Goal: Task Accomplishment & Management: Use online tool/utility

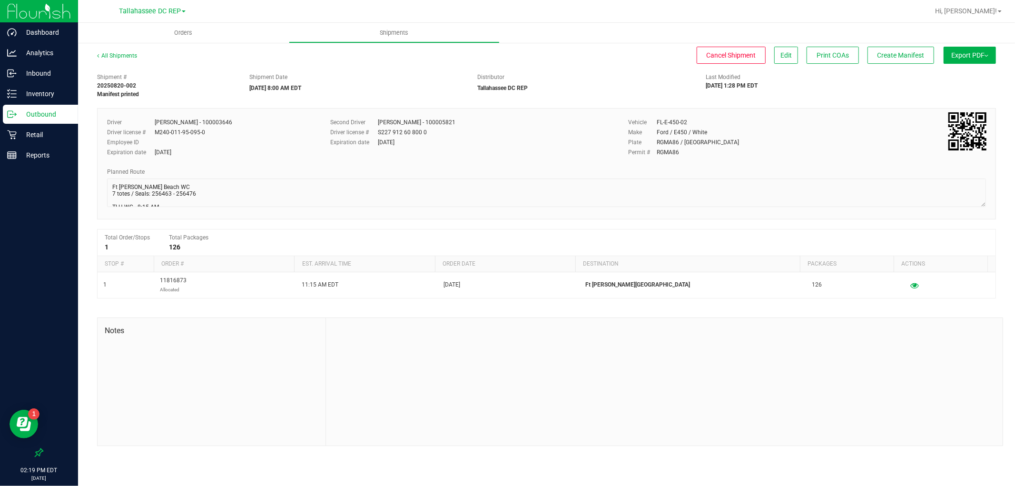
click at [47, 119] on p "Outbound" at bounding box center [45, 113] width 57 height 11
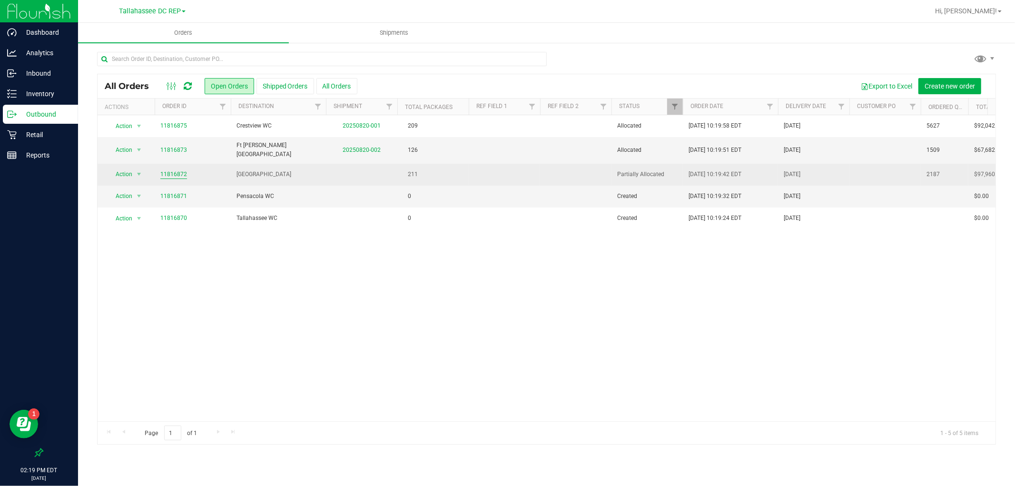
click at [179, 174] on link "11816872" at bounding box center [173, 174] width 27 height 9
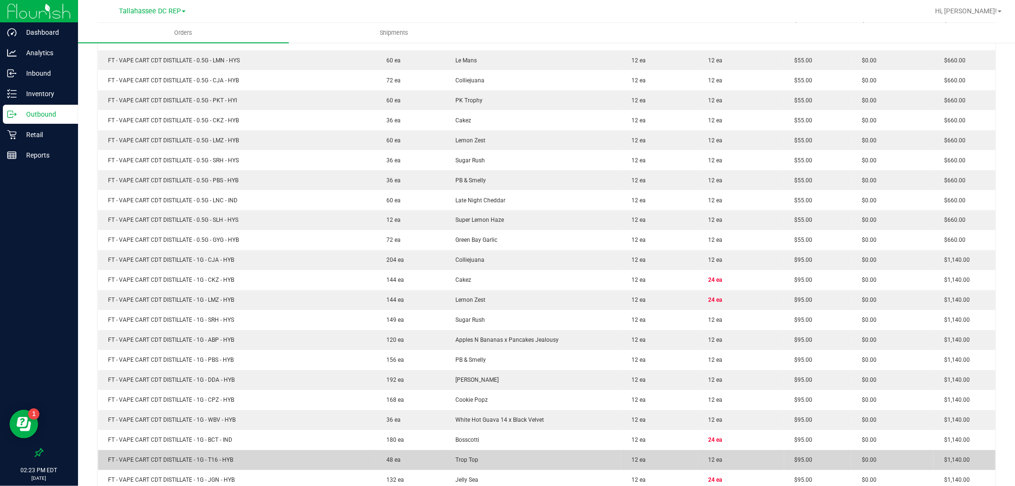
scroll to position [1203, 0]
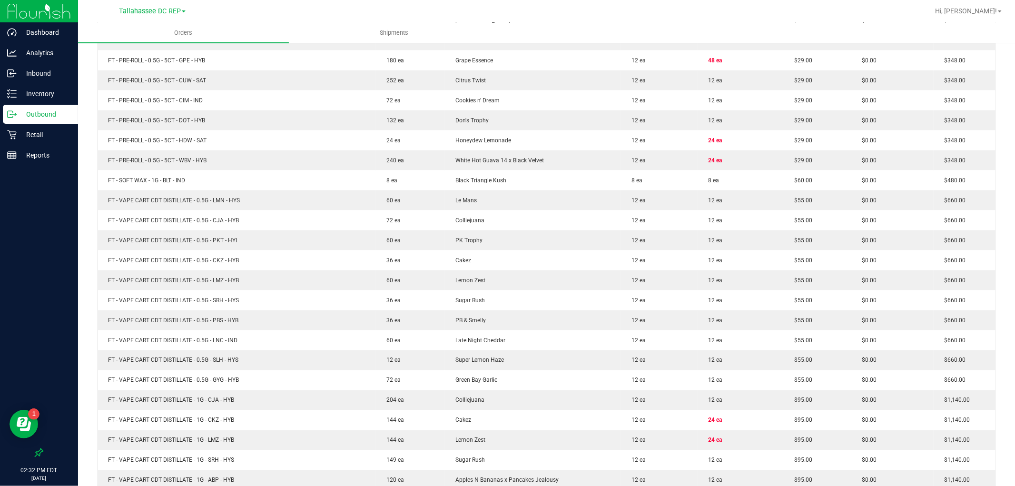
click at [36, 113] on p "Outbound" at bounding box center [45, 113] width 57 height 11
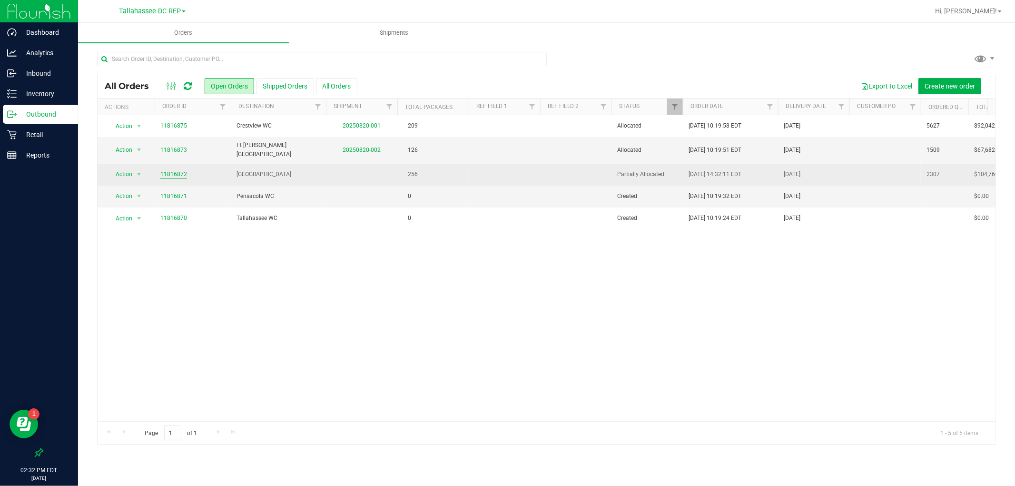
click at [186, 170] on link "11816872" at bounding box center [173, 174] width 27 height 9
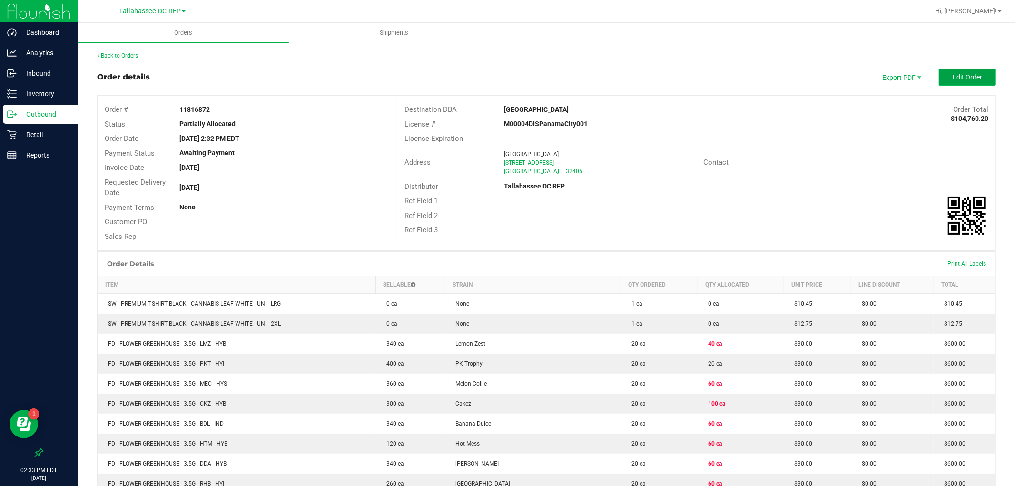
click at [966, 74] on span "Edit Order" at bounding box center [968, 77] width 30 height 8
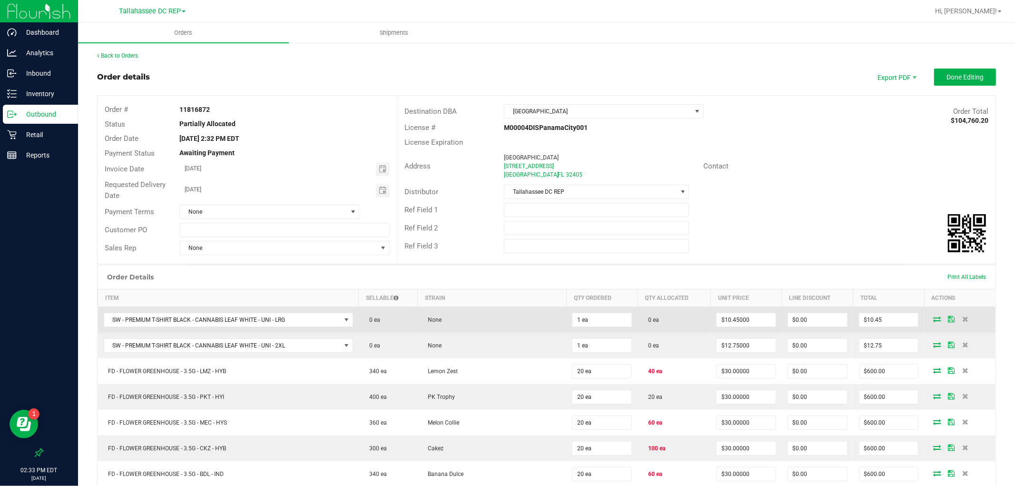
click at [933, 320] on icon at bounding box center [937, 319] width 8 height 6
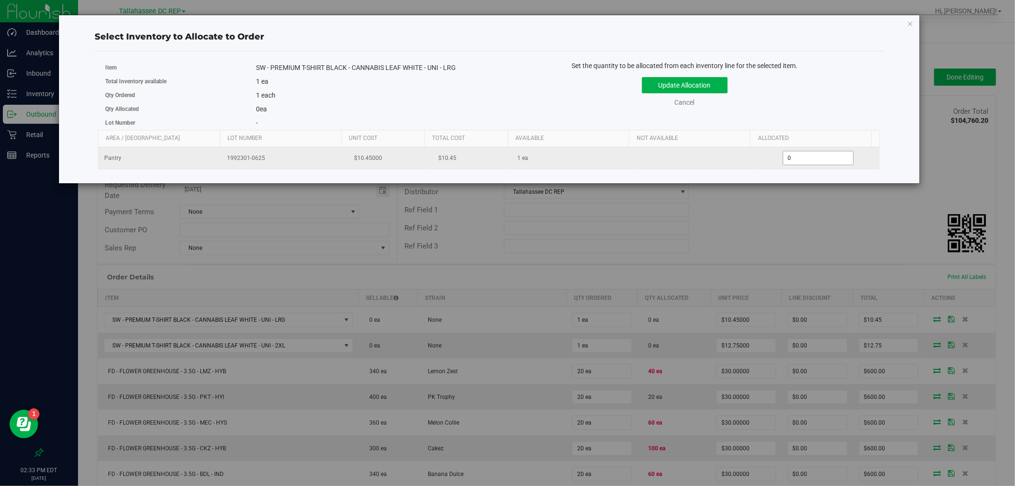
click at [810, 156] on span "0 0" at bounding box center [818, 158] width 71 height 14
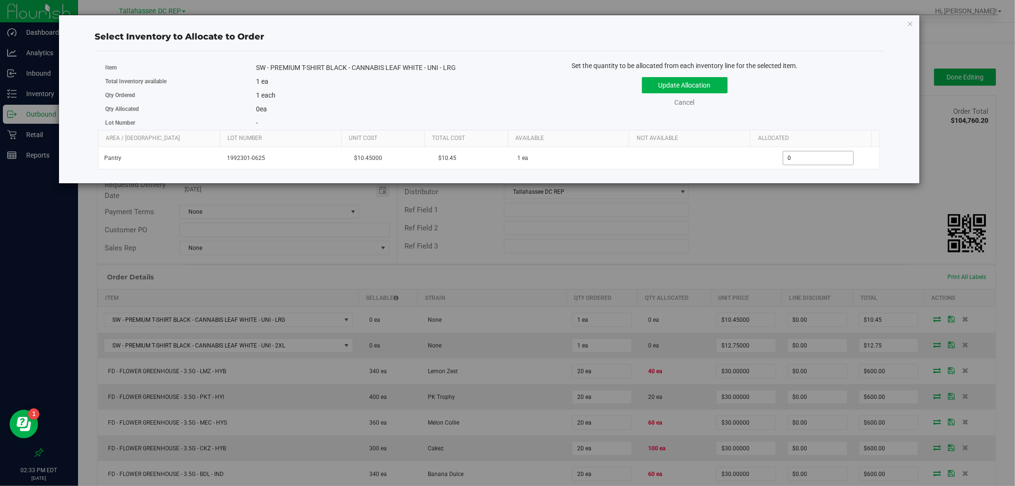
type input "01"
type input "1"
click at [711, 83] on button "Update Allocation" at bounding box center [685, 85] width 86 height 16
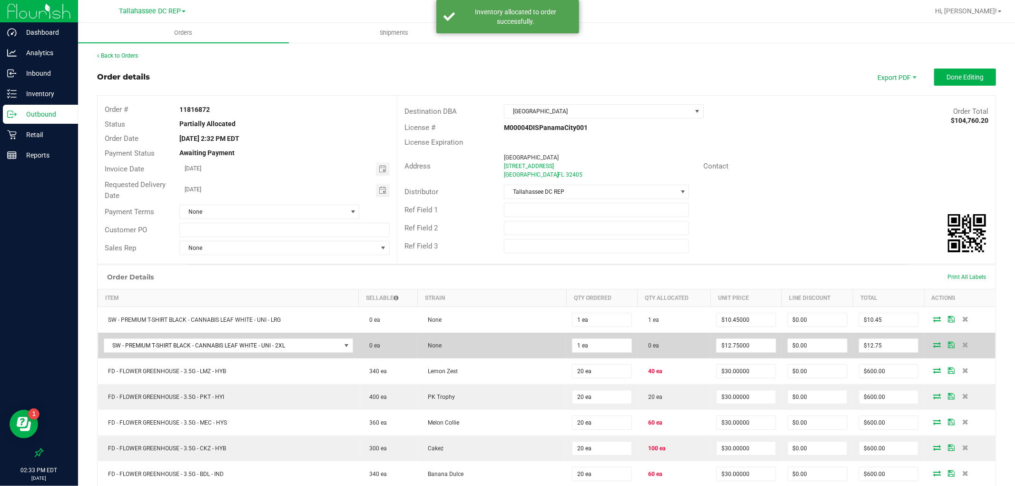
click at [933, 344] on icon at bounding box center [937, 345] width 8 height 6
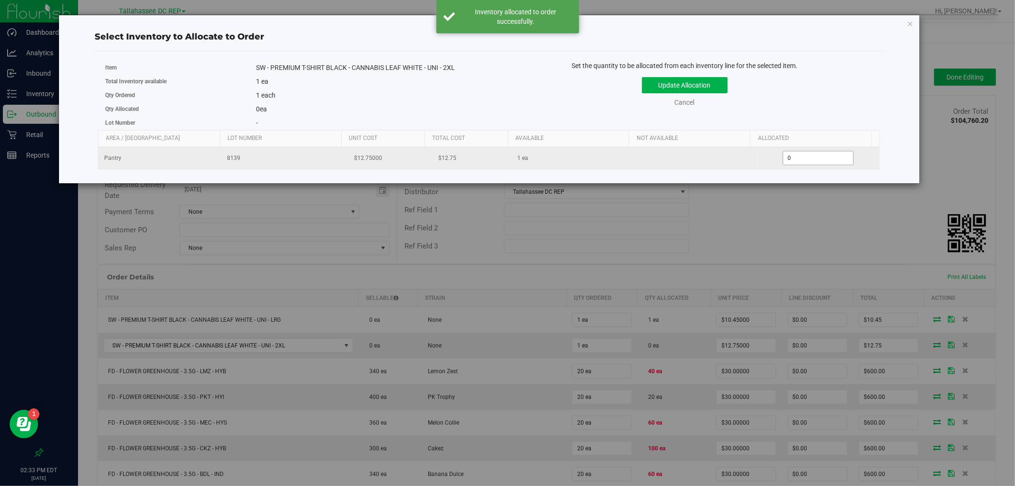
click at [789, 157] on span "0 0" at bounding box center [818, 158] width 71 height 14
click at [789, 157] on input "0" at bounding box center [818, 157] width 70 height 13
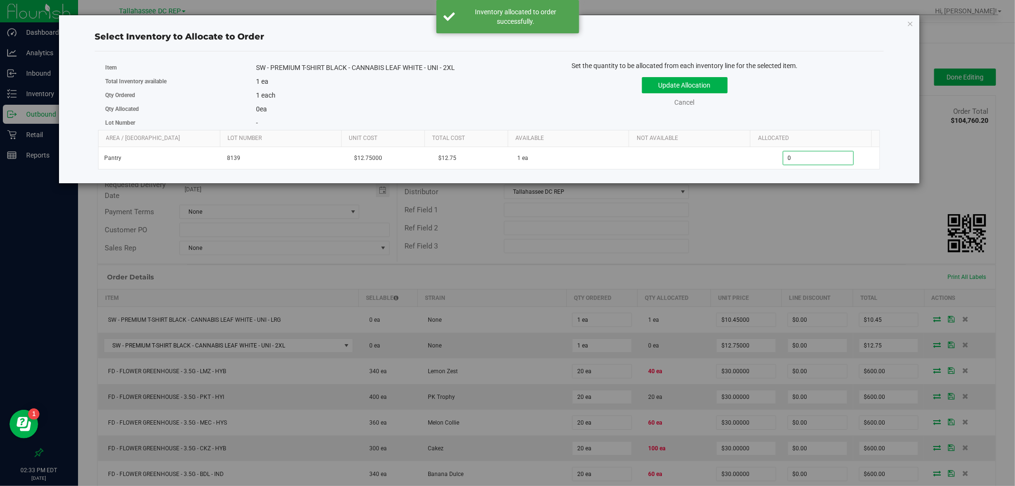
type input "1"
click at [708, 79] on button "Update Allocation" at bounding box center [685, 85] width 86 height 16
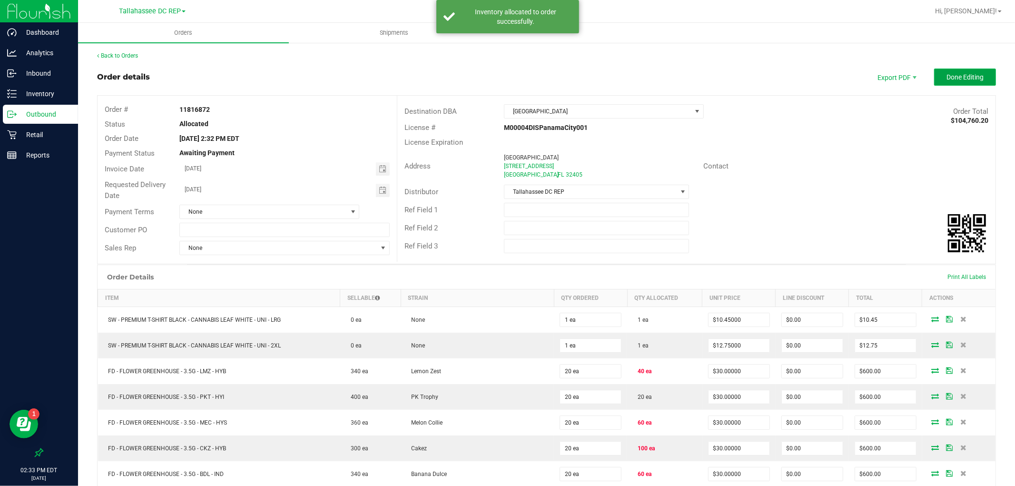
click at [934, 75] on button "Done Editing" at bounding box center [965, 77] width 62 height 17
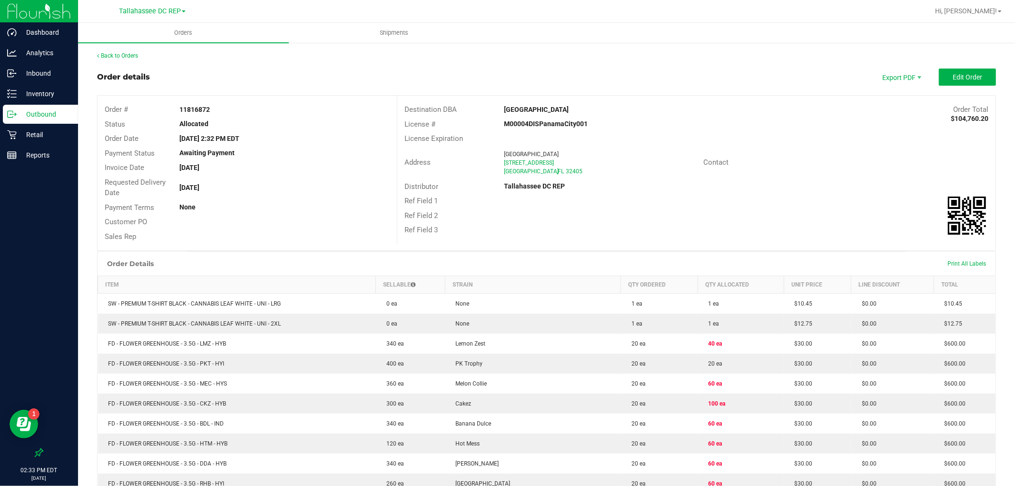
click at [49, 112] on p "Outbound" at bounding box center [45, 113] width 57 height 11
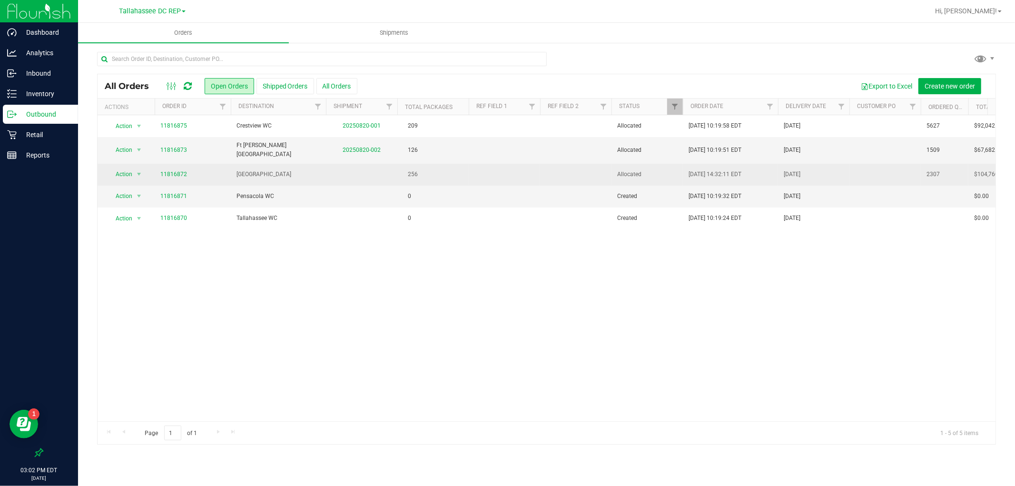
click at [242, 175] on td "[GEOGRAPHIC_DATA]" at bounding box center [278, 175] width 95 height 22
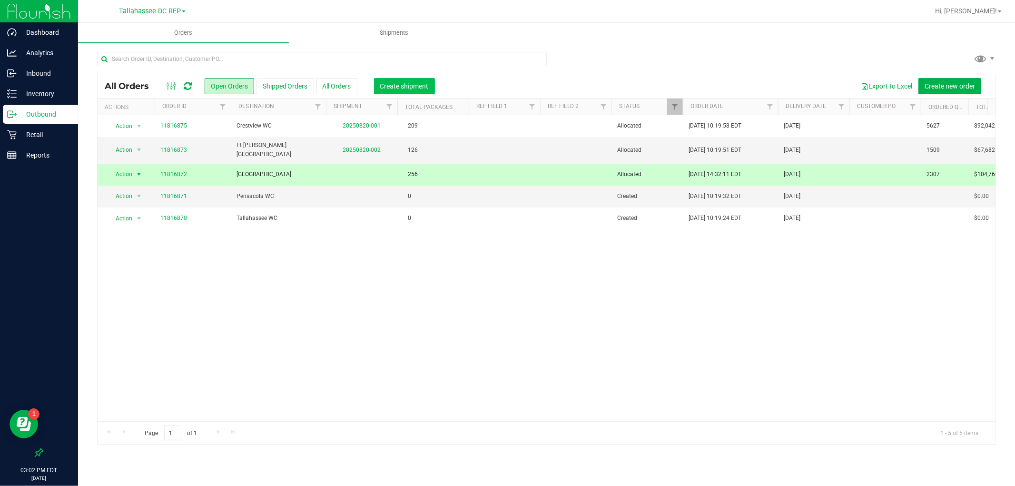
click at [375, 89] on button "Create shipment" at bounding box center [404, 86] width 61 height 16
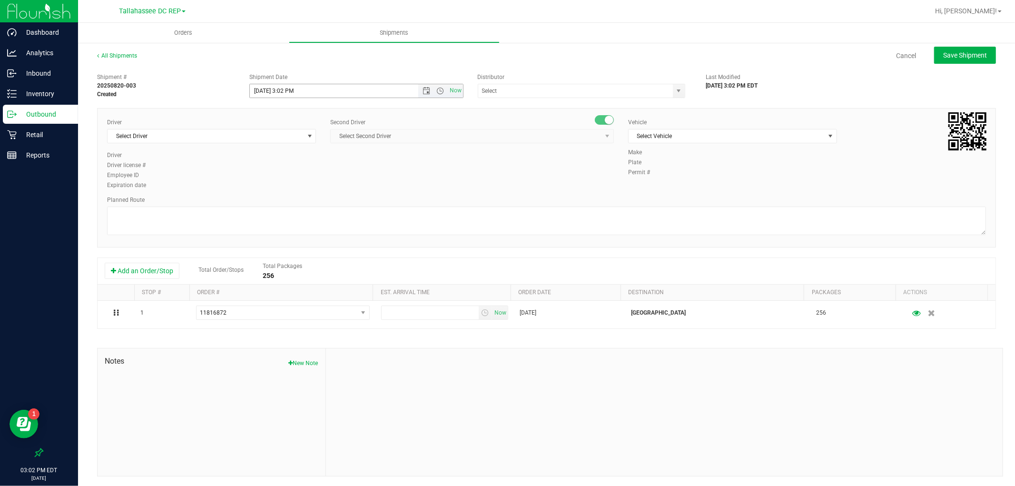
drag, startPoint x: 420, startPoint y: 89, endPoint x: 419, endPoint y: 100, distance: 11.0
click at [423, 89] on span "Open the date view" at bounding box center [427, 91] width 8 height 8
click at [317, 191] on link "21" at bounding box center [313, 187] width 14 height 15
click at [439, 91] on span "Open the time view" at bounding box center [441, 91] width 8 height 8
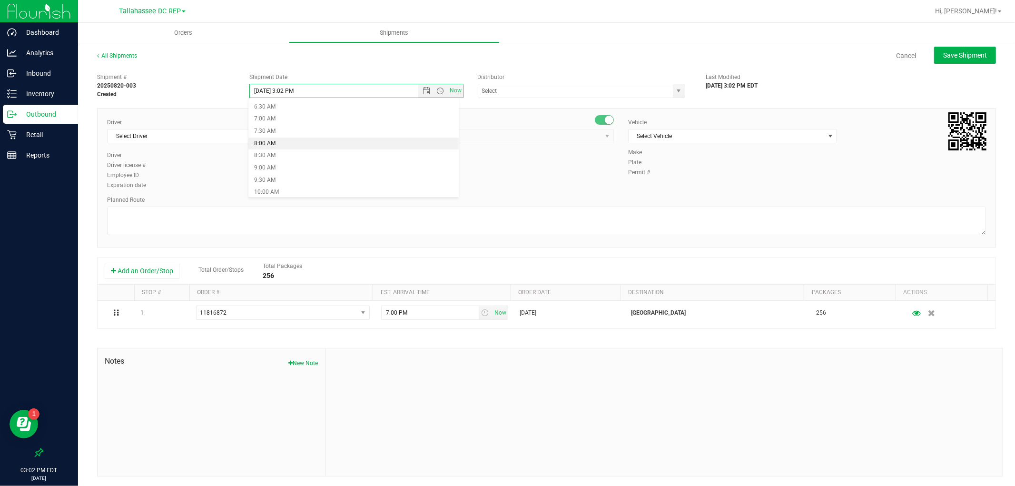
click at [272, 144] on li "8:00 AM" at bounding box center [353, 144] width 210 height 12
type input "[DATE] 8:00 AM"
click at [597, 93] on input "text" at bounding box center [572, 90] width 189 height 13
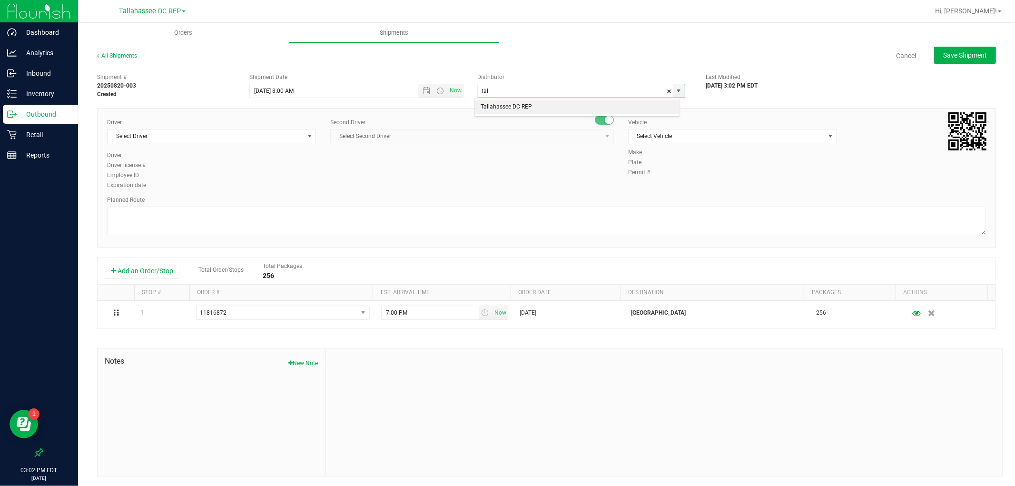
click at [621, 105] on li "Tallahassee DC REP" at bounding box center [577, 107] width 205 height 14
type input "Tallahassee DC REP"
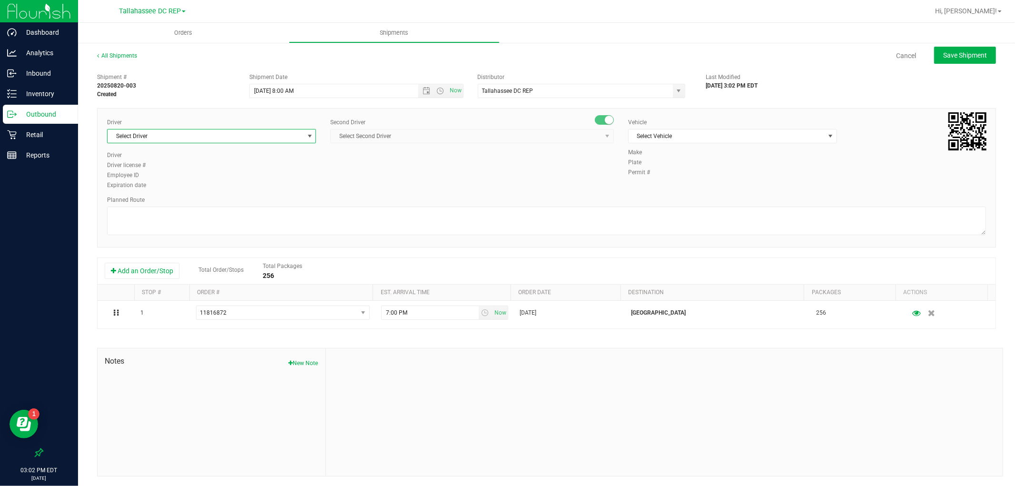
click at [282, 138] on span "Select Driver" at bounding box center [206, 135] width 196 height 13
click at [179, 173] on span "[PERSON_NAME] - 100003646" at bounding box center [152, 176] width 78 height 12
type input "aarr"
click at [345, 137] on span "Select Second Driver" at bounding box center [466, 135] width 271 height 13
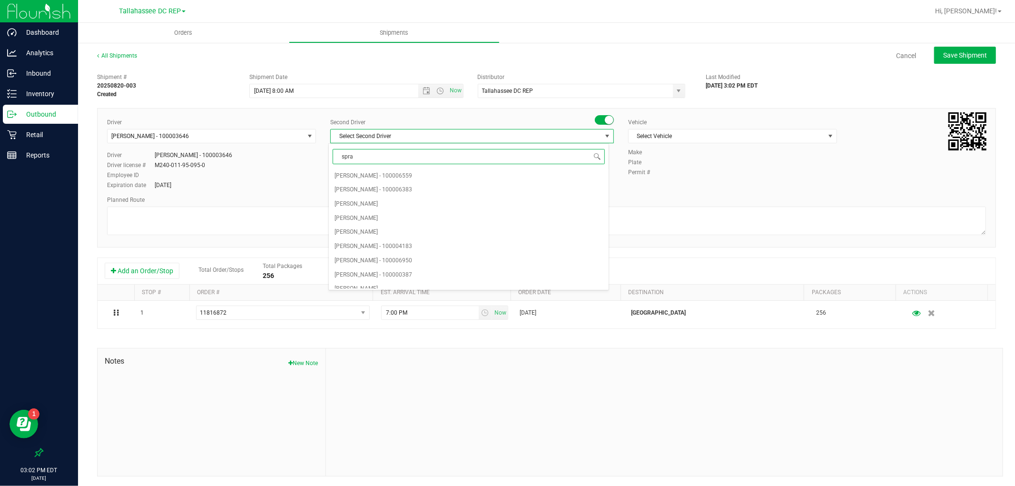
type input "sprat"
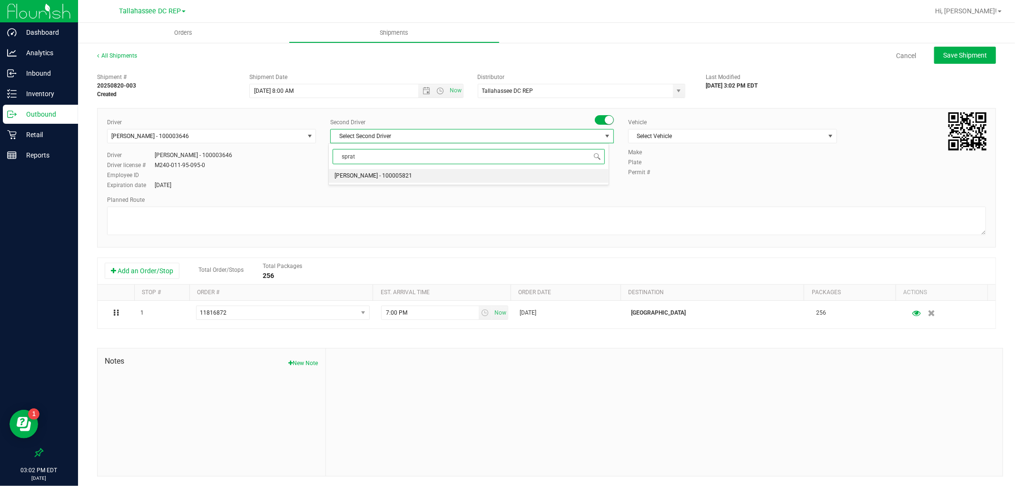
click at [393, 176] on span "[PERSON_NAME] - 100005821" at bounding box center [374, 176] width 78 height 12
click at [730, 134] on span "Select Vehicle" at bounding box center [727, 135] width 196 height 13
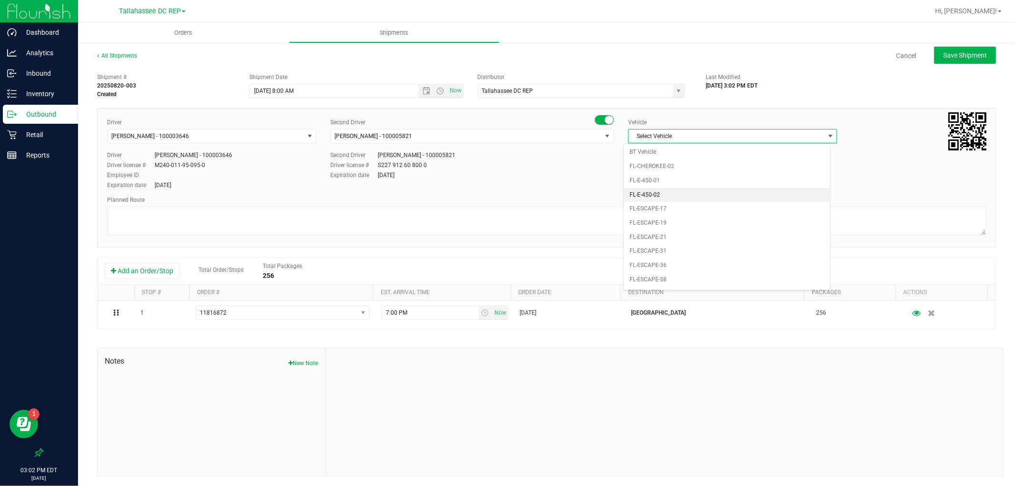
click at [668, 198] on li "FL-E-450-02" at bounding box center [727, 195] width 206 height 14
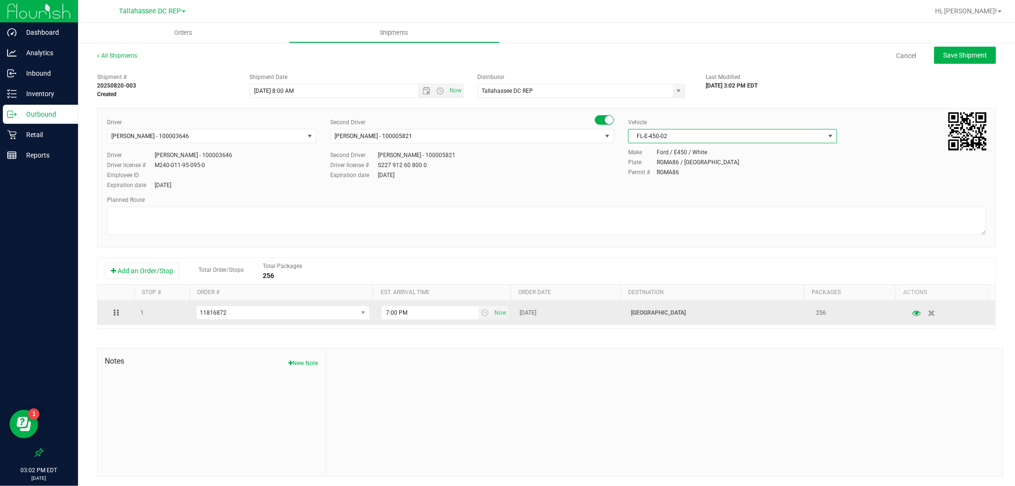
click at [649, 320] on td "[GEOGRAPHIC_DATA]" at bounding box center [717, 313] width 185 height 24
click at [649, 316] on p "[GEOGRAPHIC_DATA]" at bounding box center [718, 312] width 174 height 9
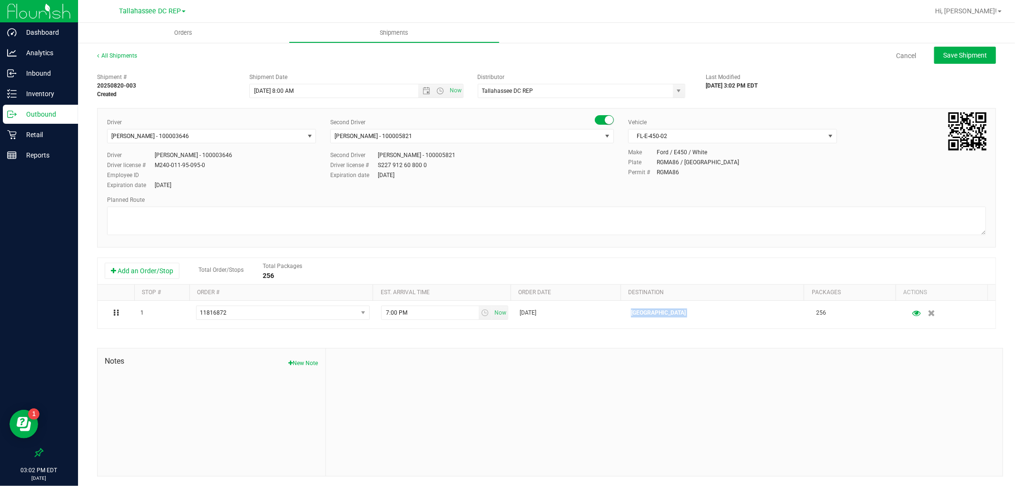
copy p "[GEOGRAPHIC_DATA]"
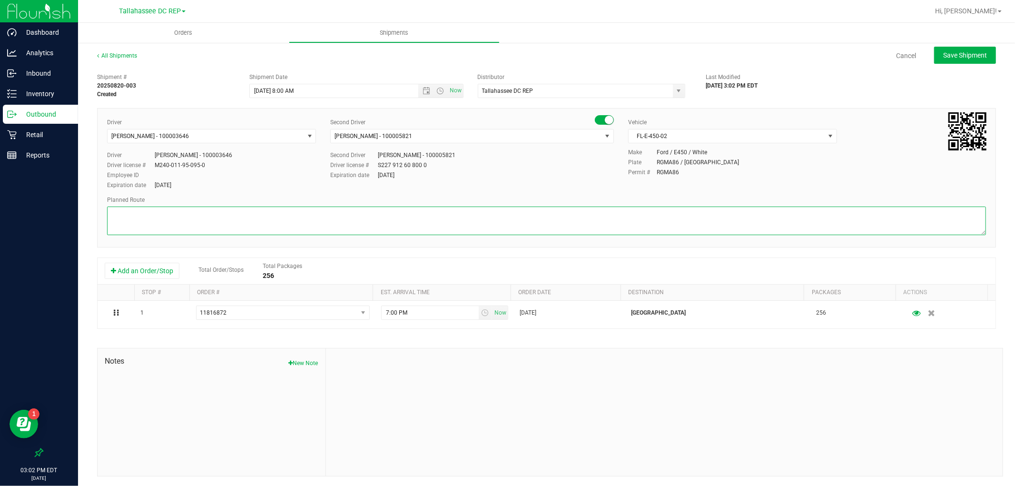
click at [358, 221] on textarea at bounding box center [546, 221] width 879 height 29
paste textarea "[GEOGRAPHIC_DATA]"
click at [114, 229] on textarea at bounding box center [546, 221] width 879 height 29
paste textarea "TLH WC - 8:15 AM PCO WC - 10:00 AM CRV WC - 10:45 AM FWB WC - 11:15 AM PAN WC -…"
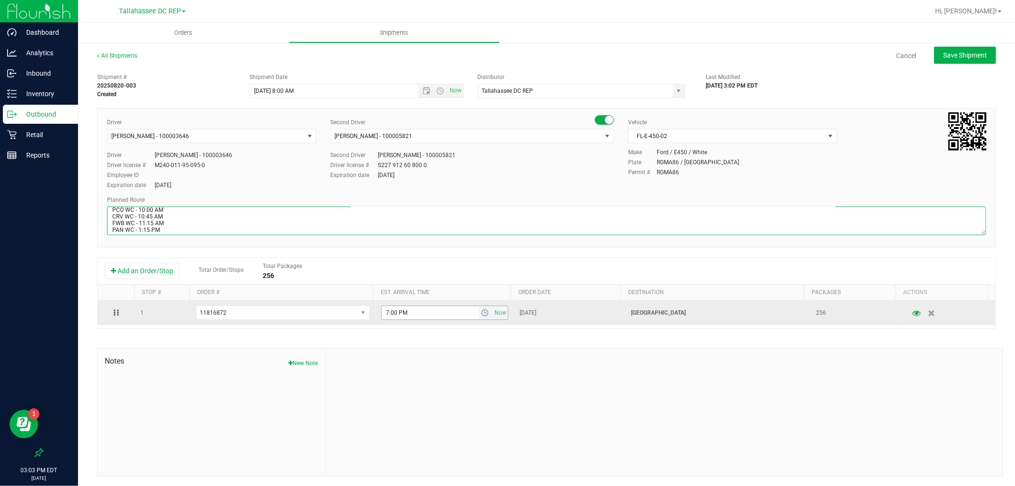
click at [479, 319] on span "select" at bounding box center [486, 312] width 14 height 13
type textarea "[GEOGRAPHIC_DATA] WC 16 totes / Seals: 256431 - 256462 TLH WC - 8:15 AM PCO WC …"
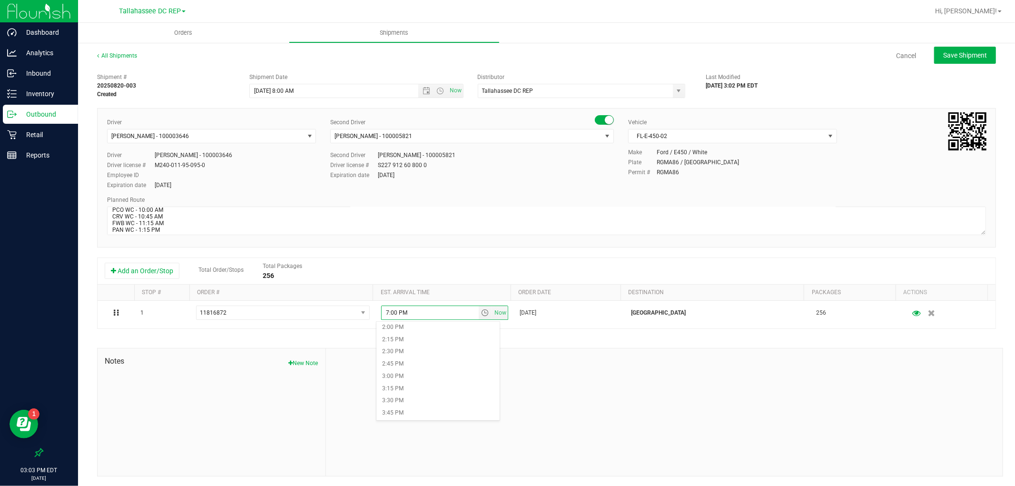
scroll to position [634, 0]
click at [409, 340] on li "1:15 PM" at bounding box center [437, 343] width 123 height 12
click at [943, 52] on span "Save Shipment" at bounding box center [965, 55] width 44 height 8
type input "[DATE] 12:00 PM"
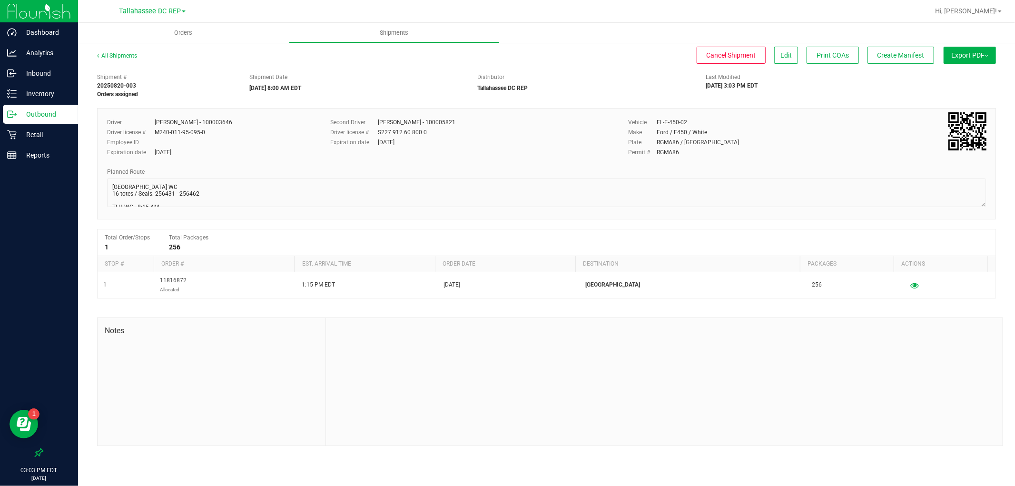
click at [968, 61] on button "Export PDF" at bounding box center [970, 55] width 52 height 17
click at [969, 73] on span "Manifest by Package ID" at bounding box center [956, 76] width 60 height 7
click at [60, 115] on p "Outbound" at bounding box center [45, 113] width 57 height 11
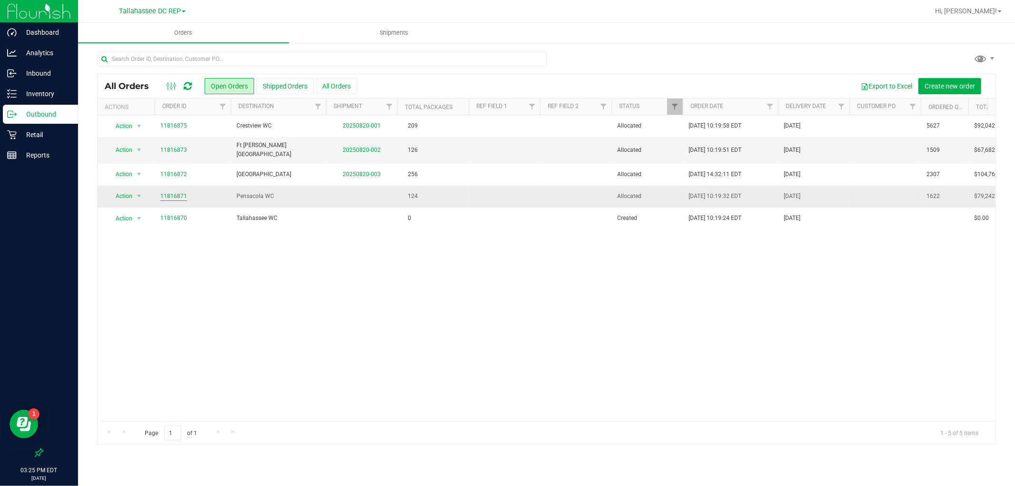
click at [172, 192] on link "11816871" at bounding box center [173, 196] width 27 height 9
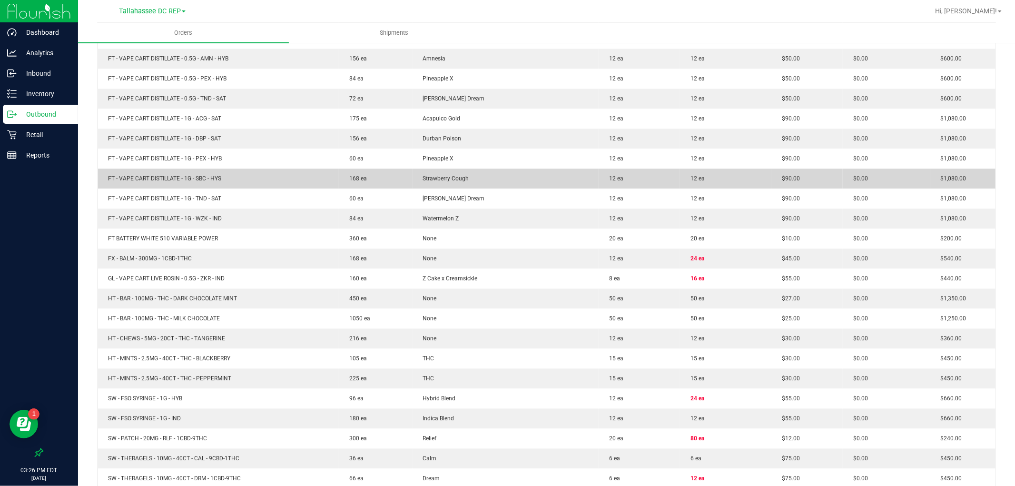
scroll to position [1601, 0]
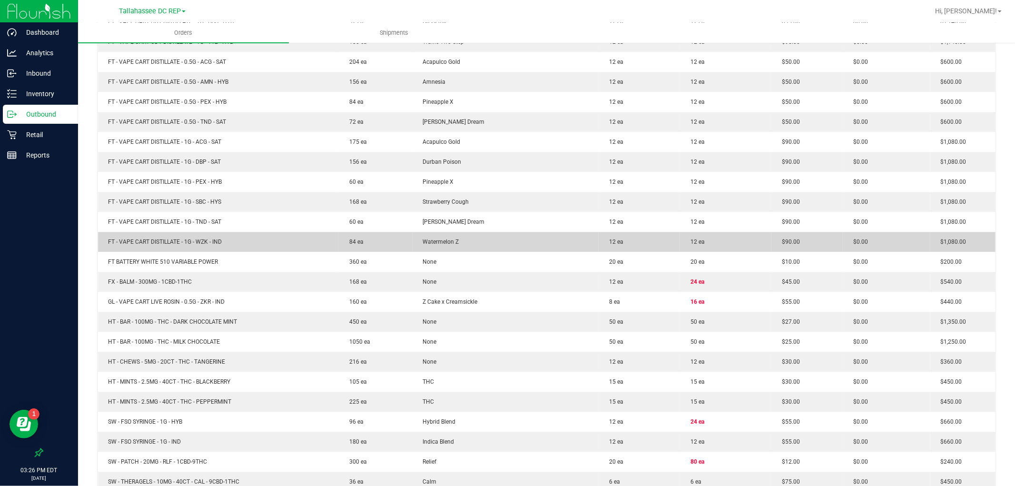
click at [553, 232] on td "Watermelon Z" at bounding box center [506, 242] width 186 height 20
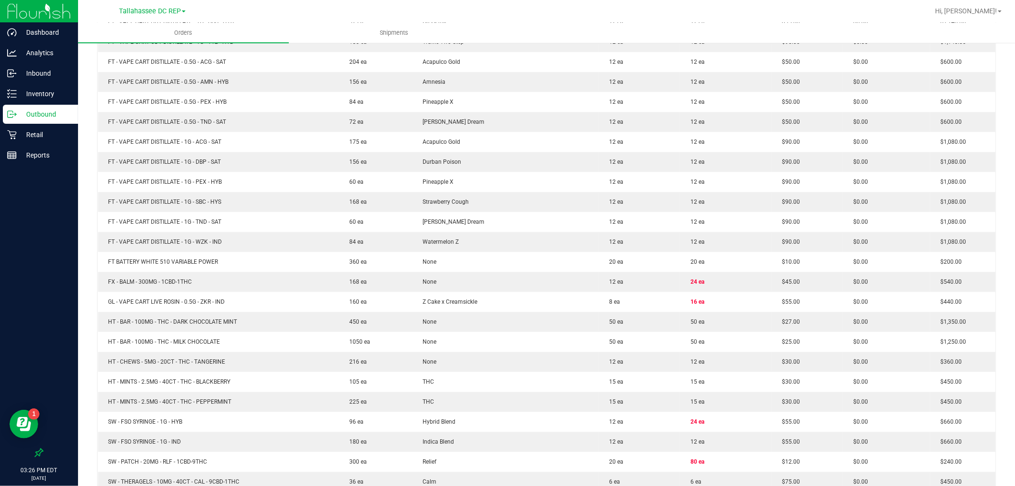
click at [66, 108] on p "Outbound" at bounding box center [45, 113] width 57 height 11
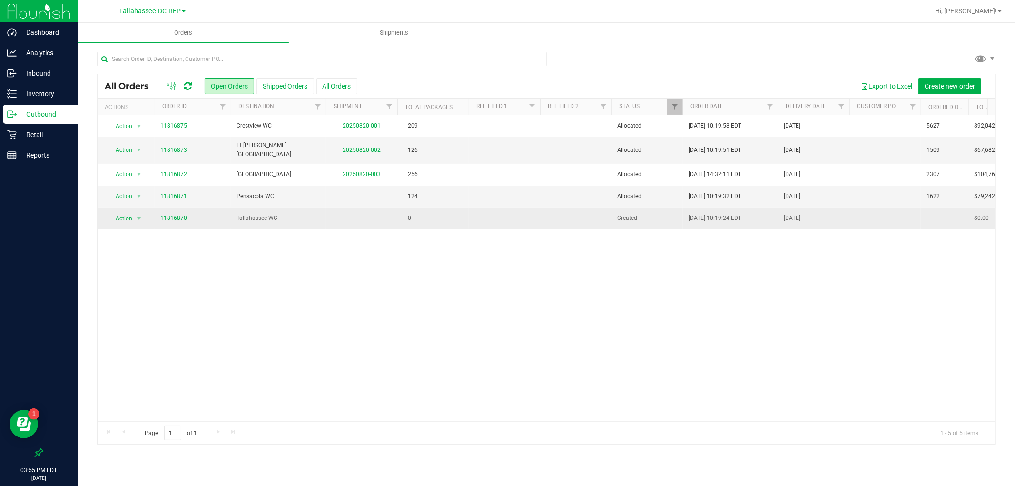
click at [269, 207] on td "Tallahassee WC" at bounding box center [278, 217] width 95 height 21
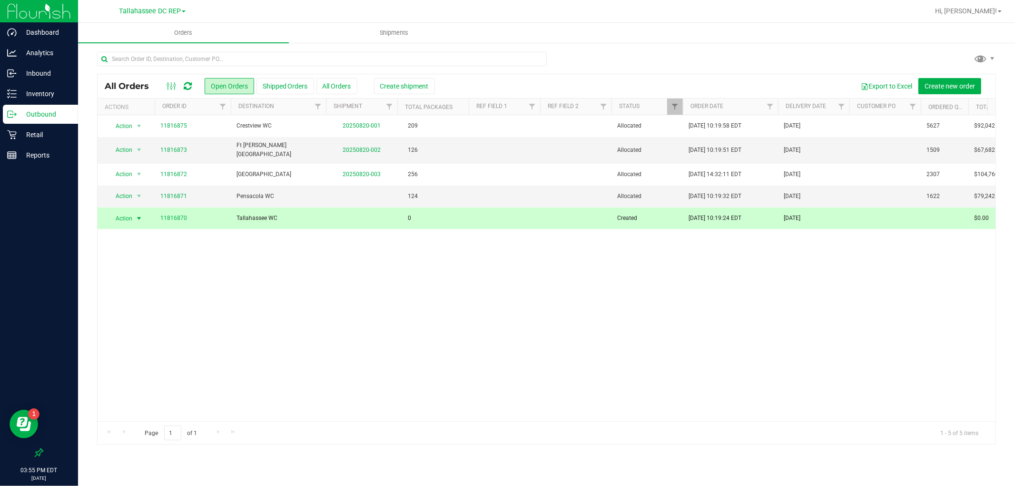
click at [272, 207] on td "Tallahassee WC" at bounding box center [278, 217] width 95 height 21
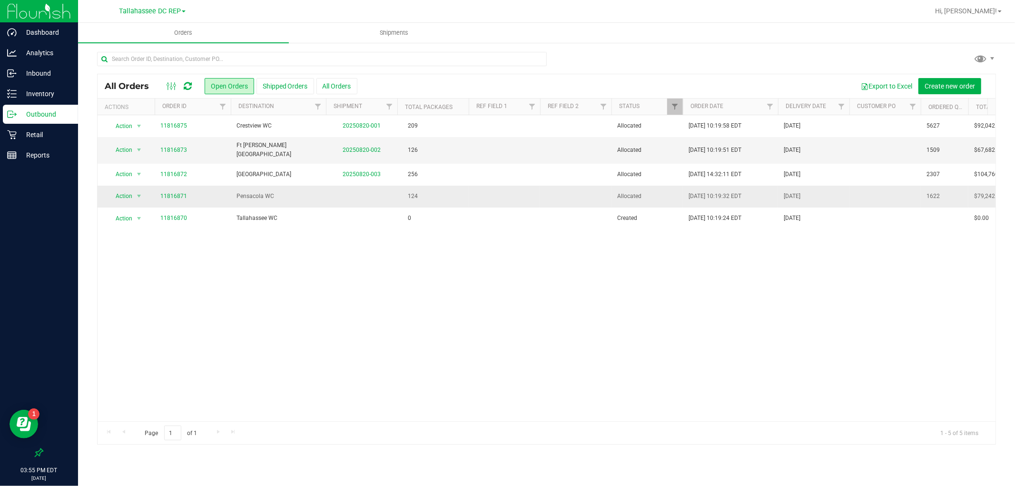
click at [271, 201] on td "Pensacola WC" at bounding box center [278, 197] width 95 height 22
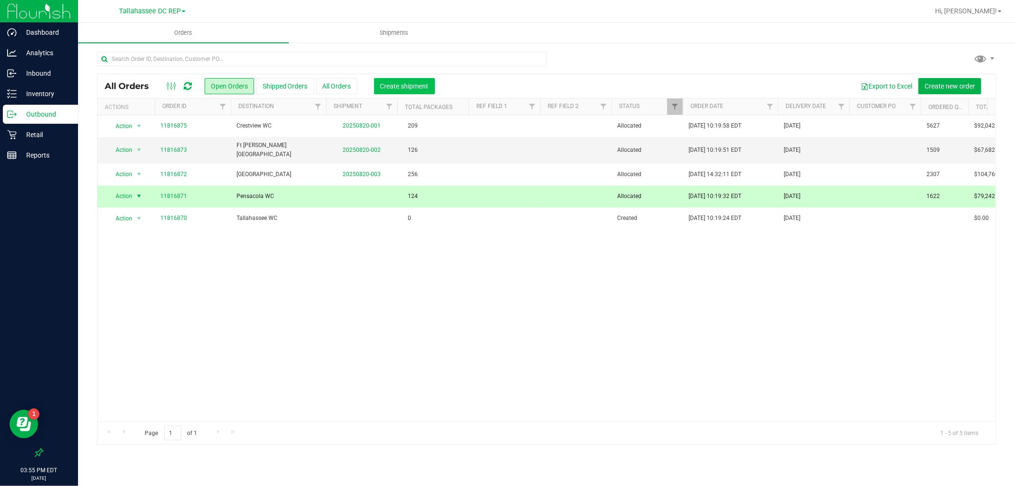
click at [385, 83] on span "Create shipment" at bounding box center [404, 86] width 49 height 8
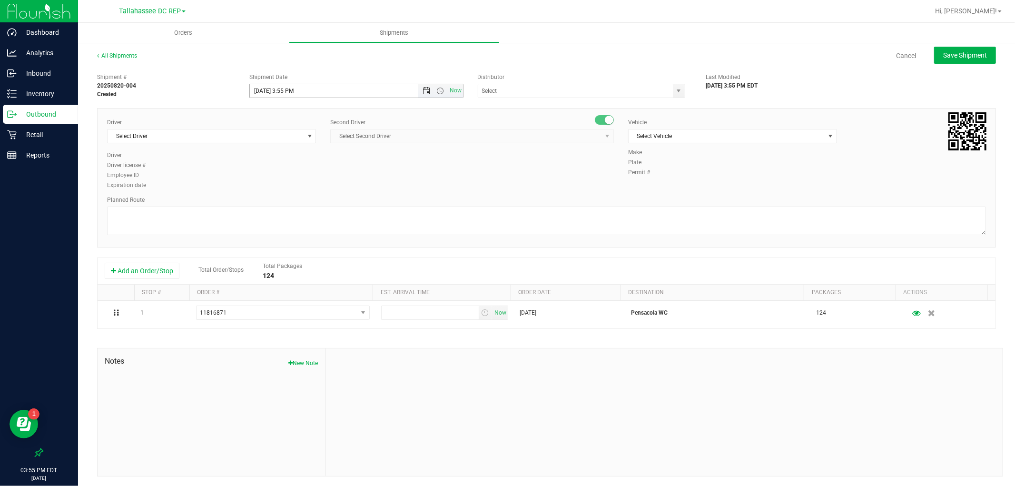
click at [423, 91] on span "Open the date view" at bounding box center [427, 91] width 8 height 8
click at [309, 188] on link "21" at bounding box center [313, 187] width 14 height 15
click at [436, 96] on span "Now" at bounding box center [440, 90] width 45 height 13
click at [437, 92] on span "Open the time view" at bounding box center [441, 91] width 8 height 8
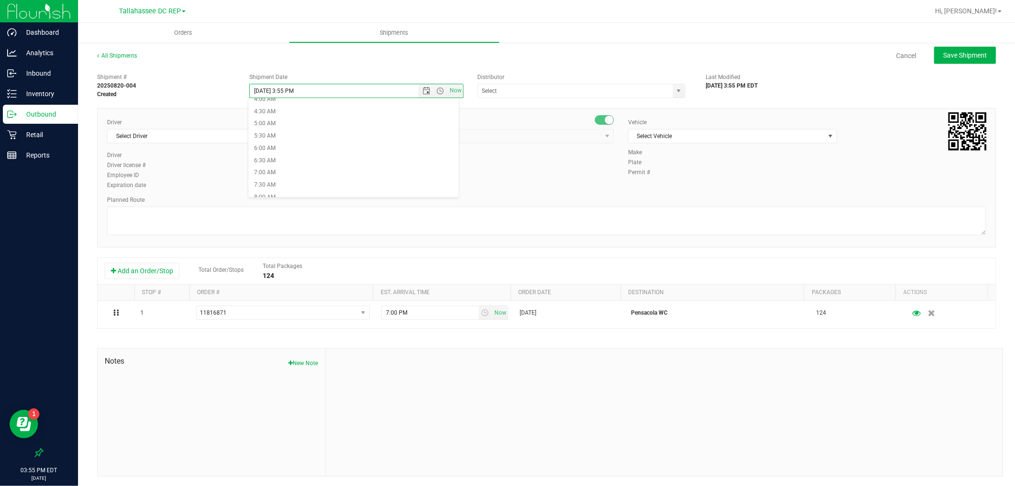
scroll to position [106, 0]
click at [278, 195] on li "8:00 AM" at bounding box center [353, 196] width 210 height 12
type input "[DATE] 8:00 AM"
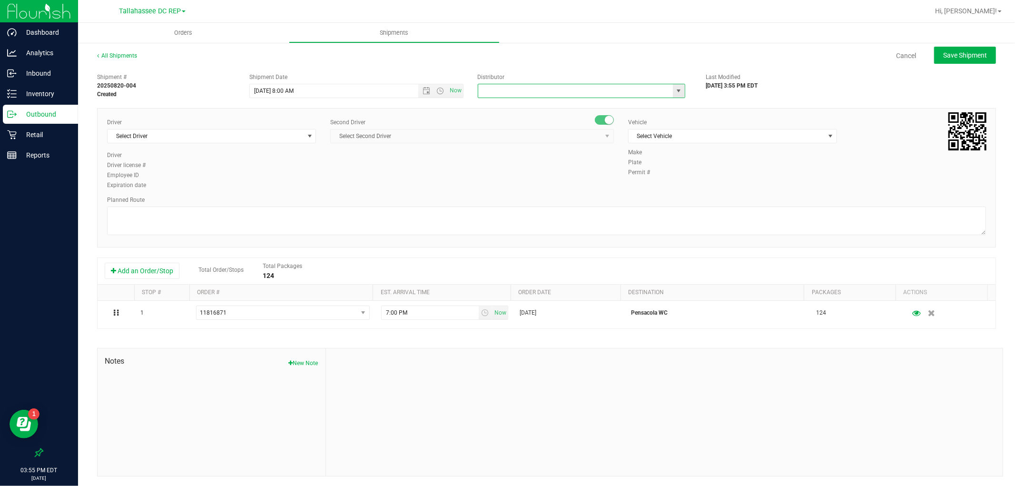
click at [525, 96] on input "text" at bounding box center [572, 90] width 189 height 13
click at [529, 103] on li "Tallahassee DC REP" at bounding box center [577, 107] width 205 height 14
type input "Tallahassee DC REP"
click at [263, 135] on span "Select Driver" at bounding box center [206, 135] width 196 height 13
click at [194, 172] on li "[PERSON_NAME] - 100003646" at bounding box center [211, 176] width 206 height 14
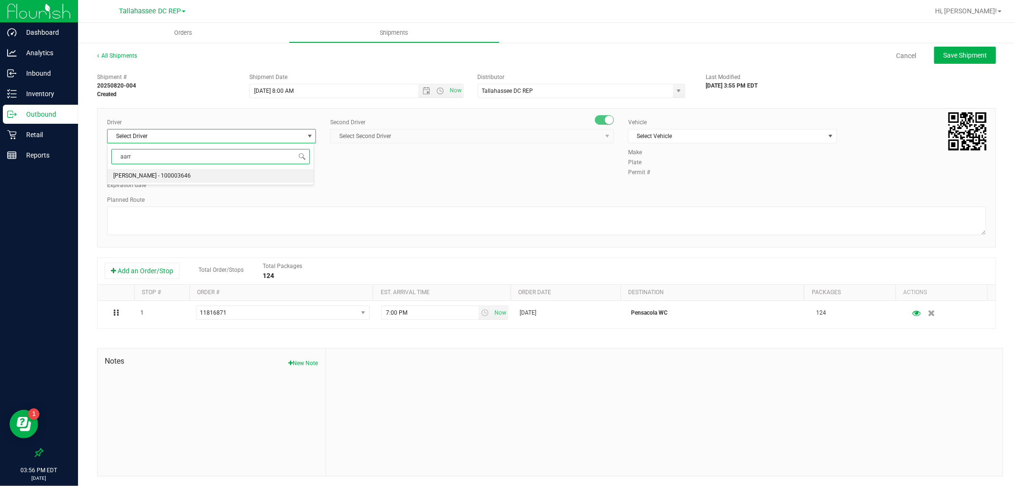
type input "aarr"
click at [408, 134] on span "Select Second Driver" at bounding box center [466, 135] width 271 height 13
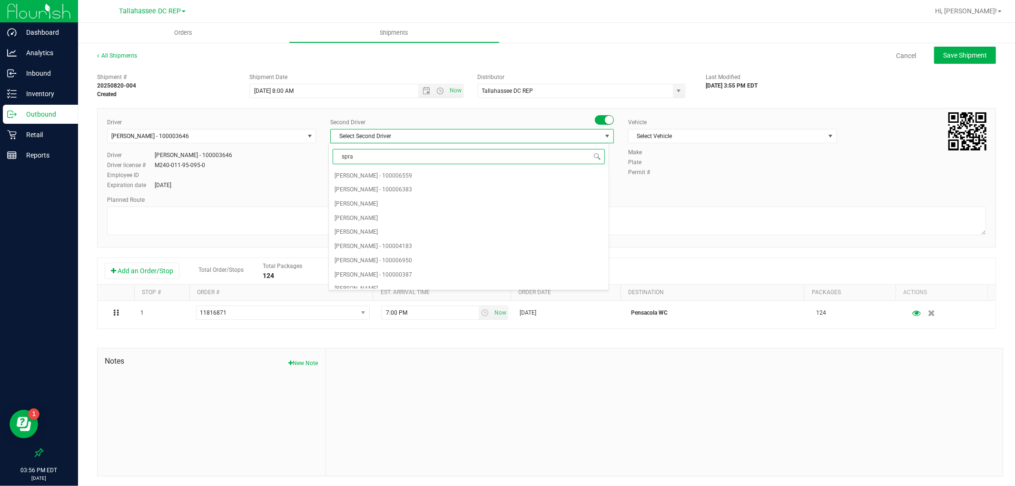
type input "sprat"
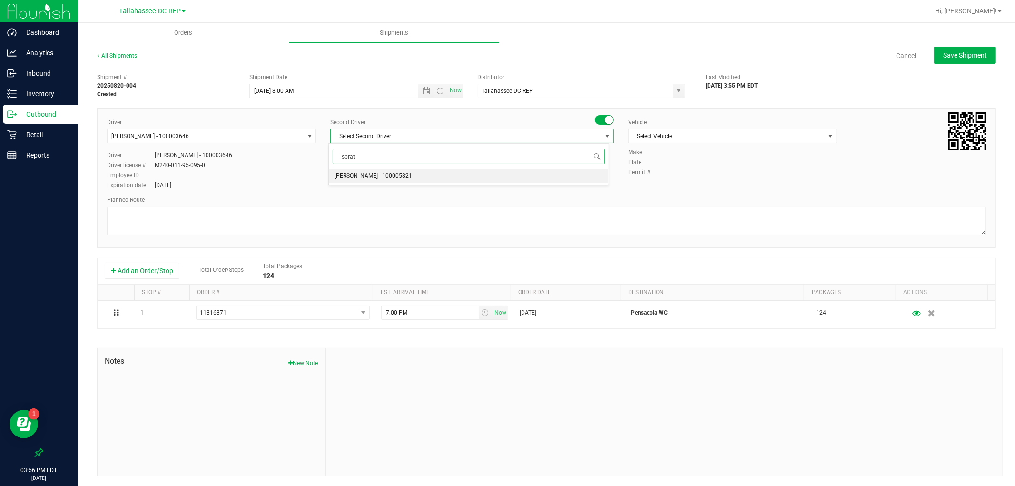
click at [388, 172] on span "[PERSON_NAME] - 100005821" at bounding box center [374, 176] width 78 height 12
click at [722, 138] on span "Select Vehicle" at bounding box center [727, 135] width 196 height 13
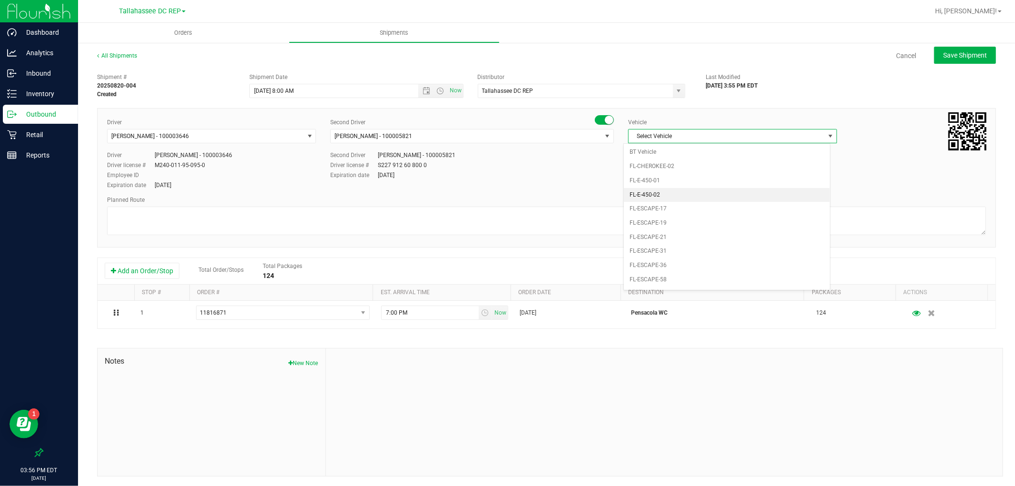
click at [682, 201] on li "FL-E-450-02" at bounding box center [727, 195] width 206 height 14
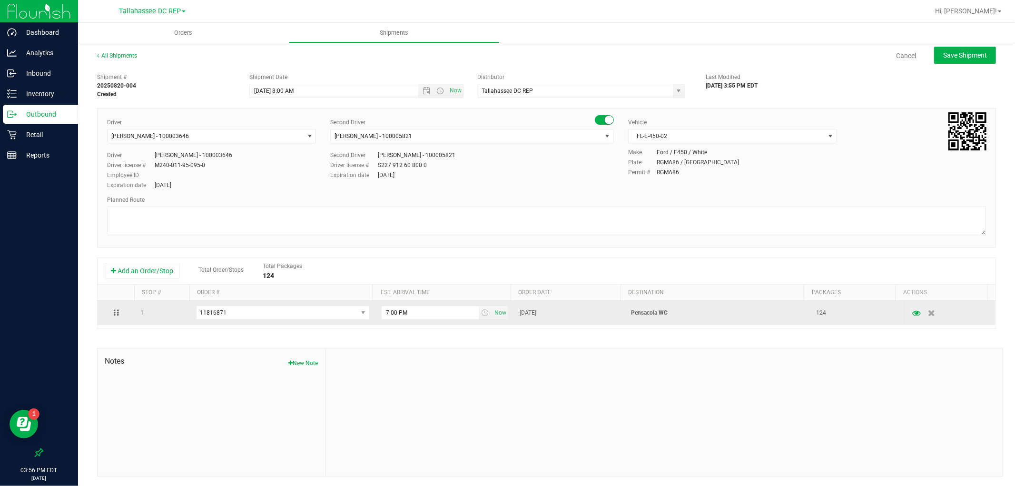
click at [654, 313] on p "Pensacola WC" at bounding box center [718, 312] width 174 height 9
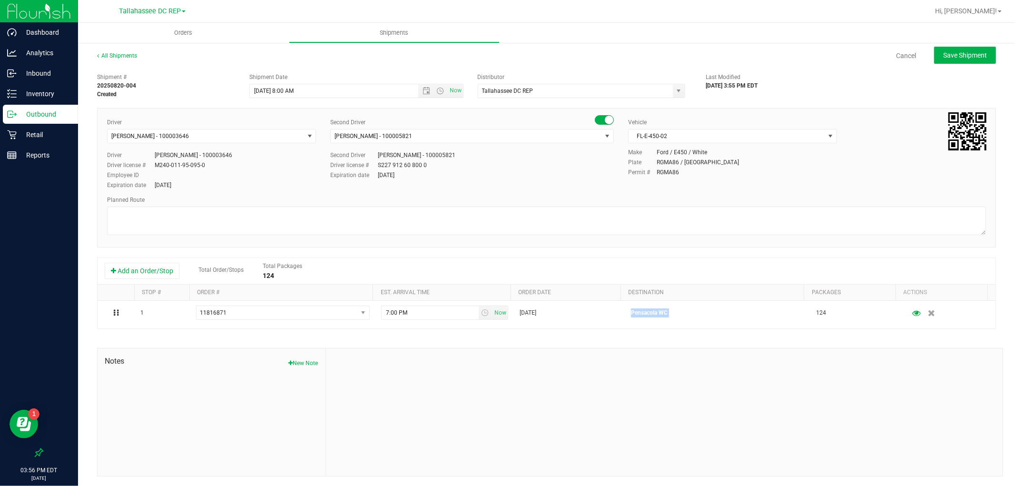
drag, startPoint x: 654, startPoint y: 313, endPoint x: 415, endPoint y: 262, distance: 244.4
click at [654, 314] on p "Pensacola WC" at bounding box center [718, 312] width 174 height 9
copy p "Pensacola WC"
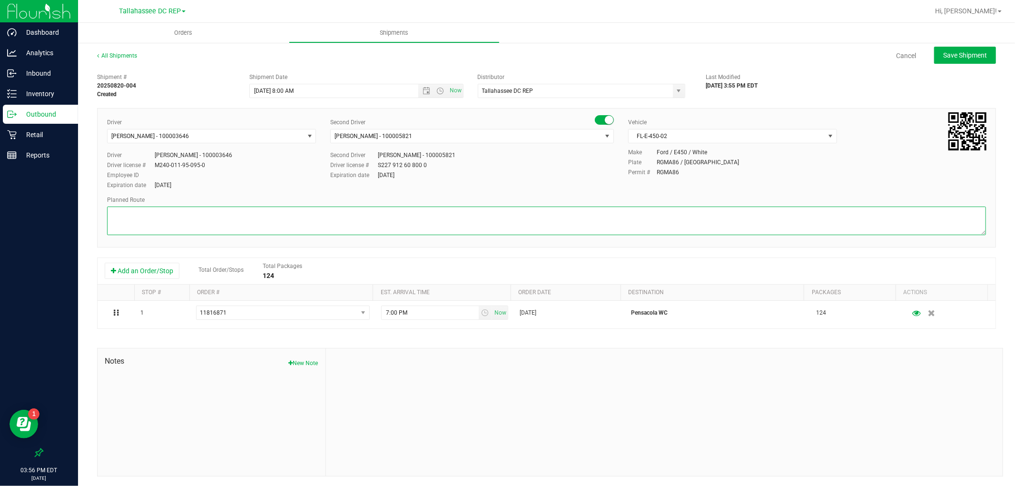
click at [317, 221] on textarea at bounding box center [546, 221] width 879 height 29
paste textarea "Pensacola WC"
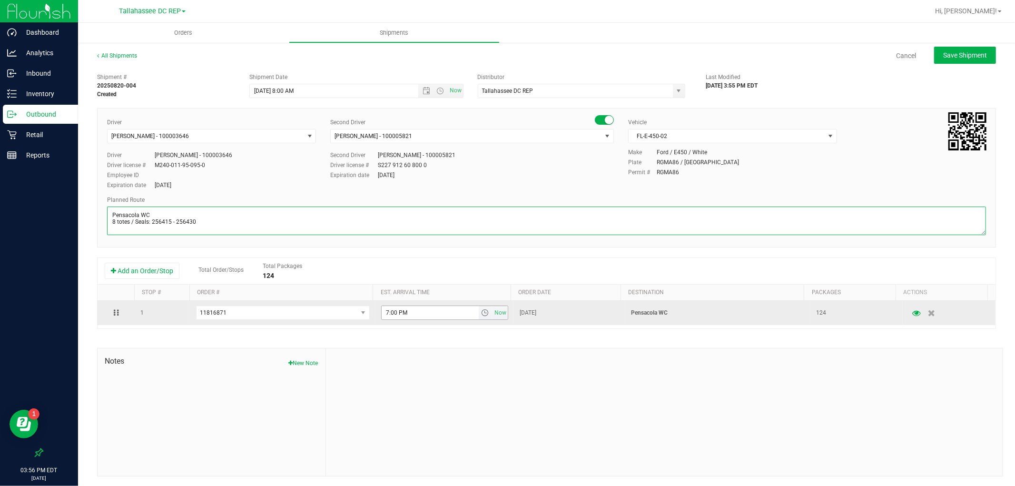
click at [481, 316] on span "select" at bounding box center [485, 313] width 8 height 8
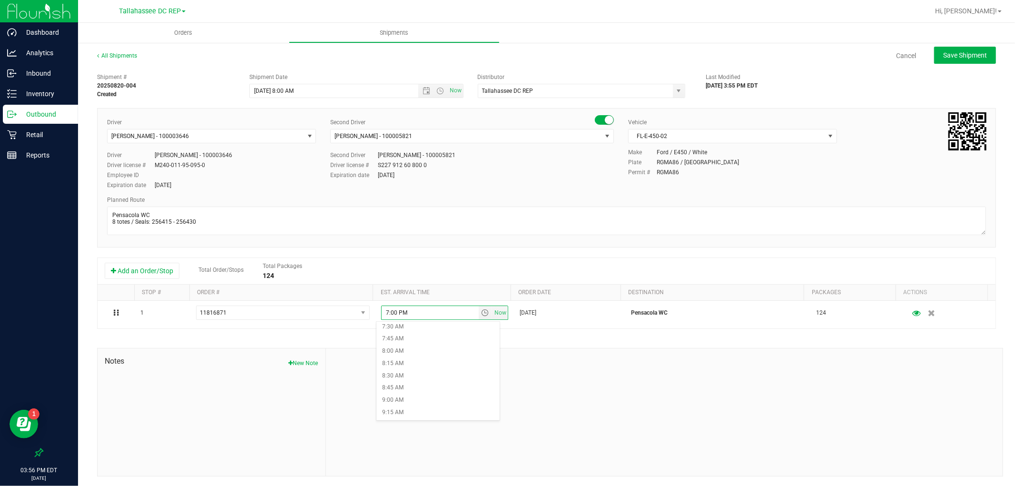
scroll to position [423, 0]
click at [433, 398] on li "10:00 AM" at bounding box center [437, 396] width 123 height 12
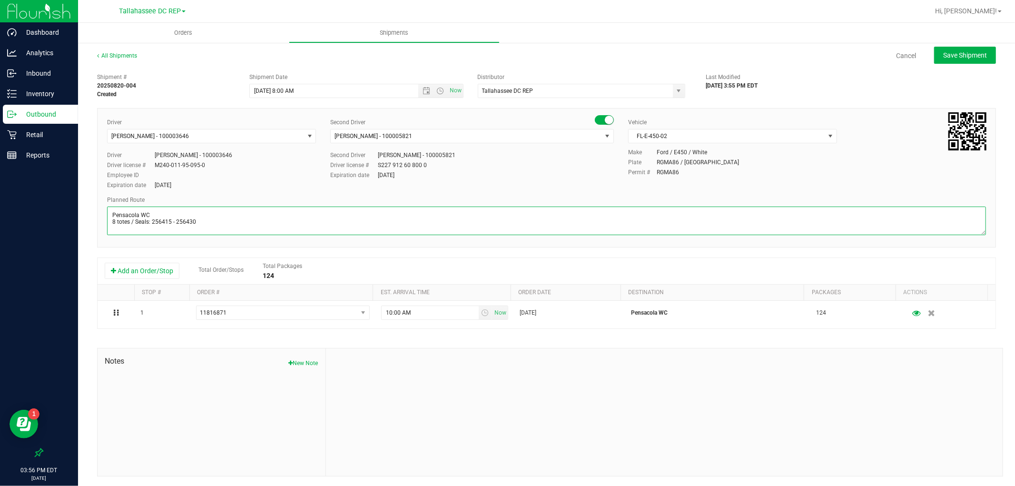
click at [235, 223] on textarea at bounding box center [546, 221] width 879 height 29
paste textarea "TLH WC - 8:15 AM PCO WC - 10:00 AM CRV WC - 10:45 AM FWB WC - 11:15 AM PAN WC -…"
type textarea "Pensacola WC 8 totes / Seals: 256415 - 256430 TLH WC - 8:15 AM PCO WC - 10:00 A…"
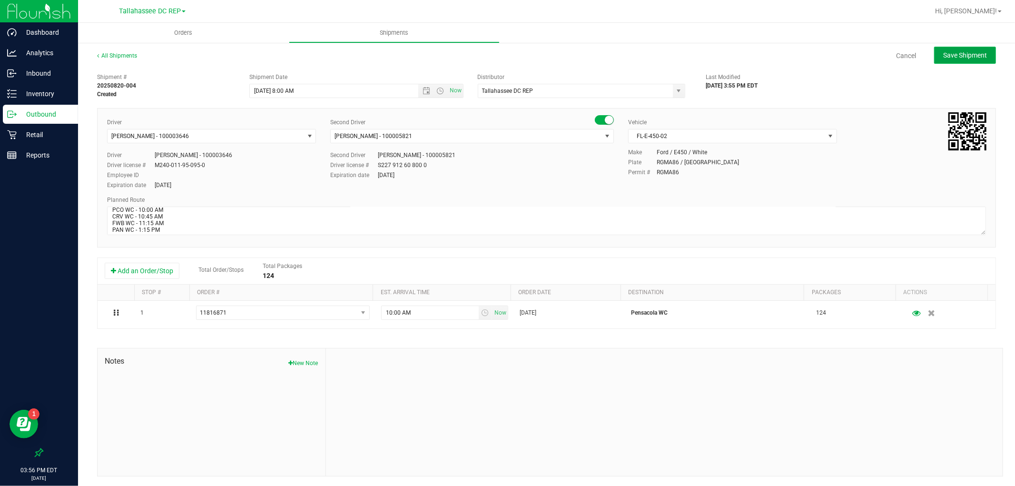
click at [949, 58] on span "Save Shipment" at bounding box center [965, 55] width 44 height 8
type input "[DATE] 12:00 PM"
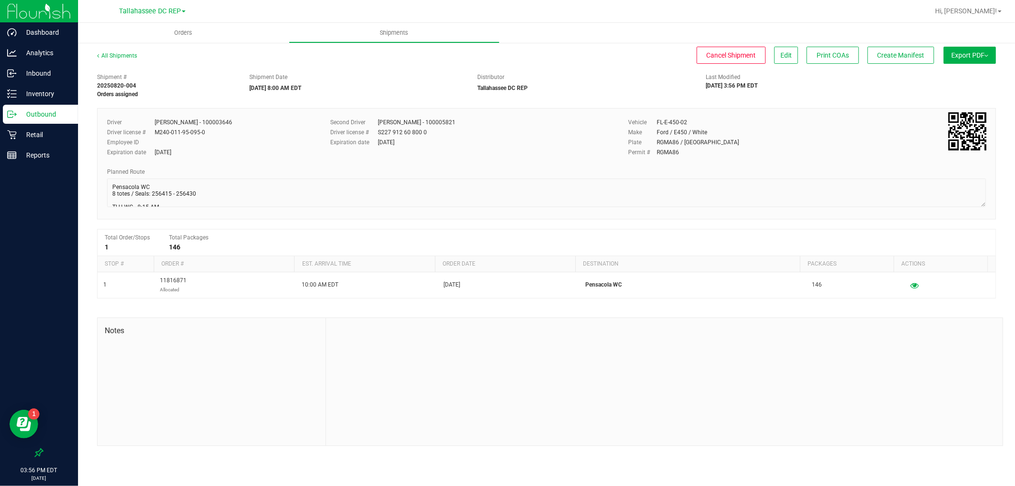
click at [958, 53] on button "Export PDF" at bounding box center [970, 55] width 52 height 17
click at [962, 73] on span "Manifest by Package ID" at bounding box center [956, 76] width 60 height 7
